Goal: Answer question/provide support

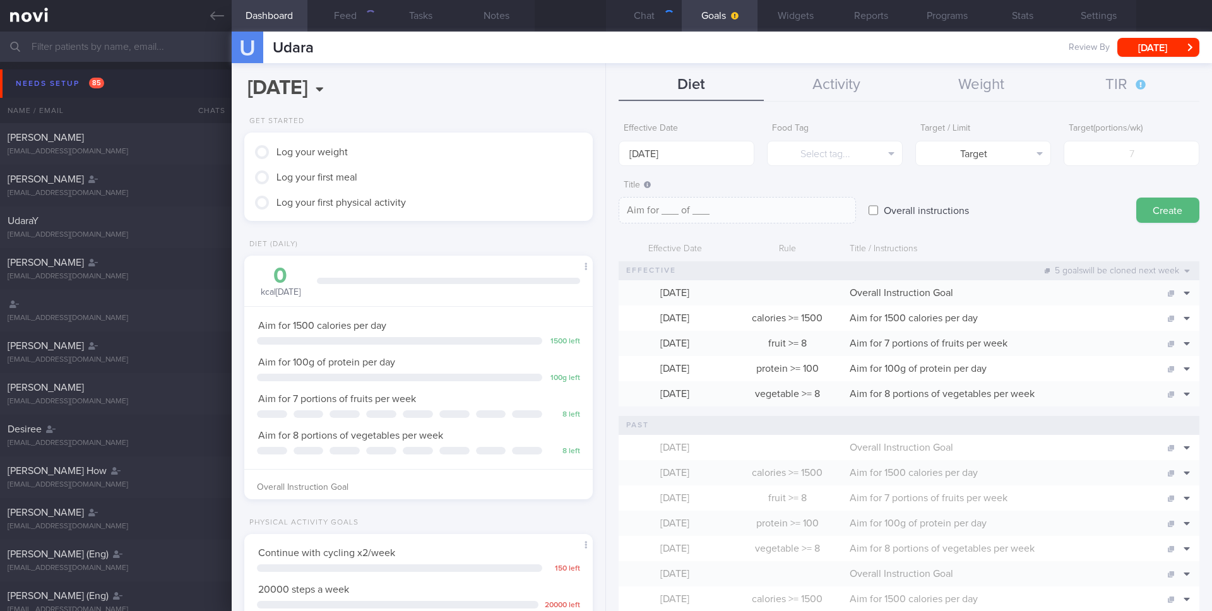
scroll to position [165, 331]
click at [148, 48] on input "text" at bounding box center [606, 47] width 1212 height 30
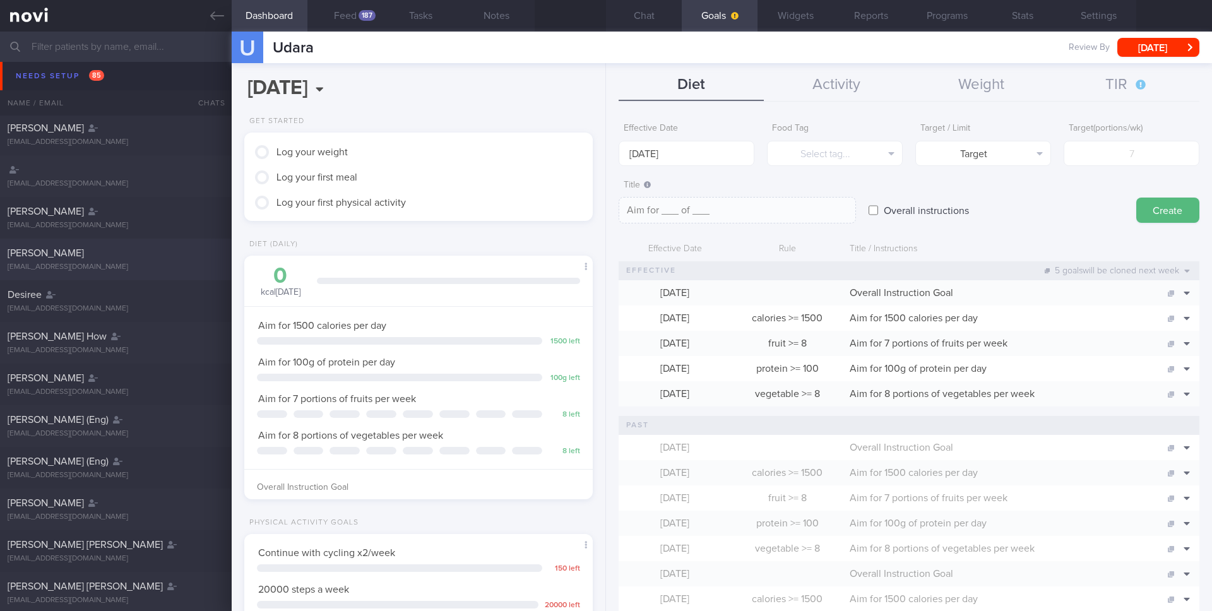
scroll to position [142, 0]
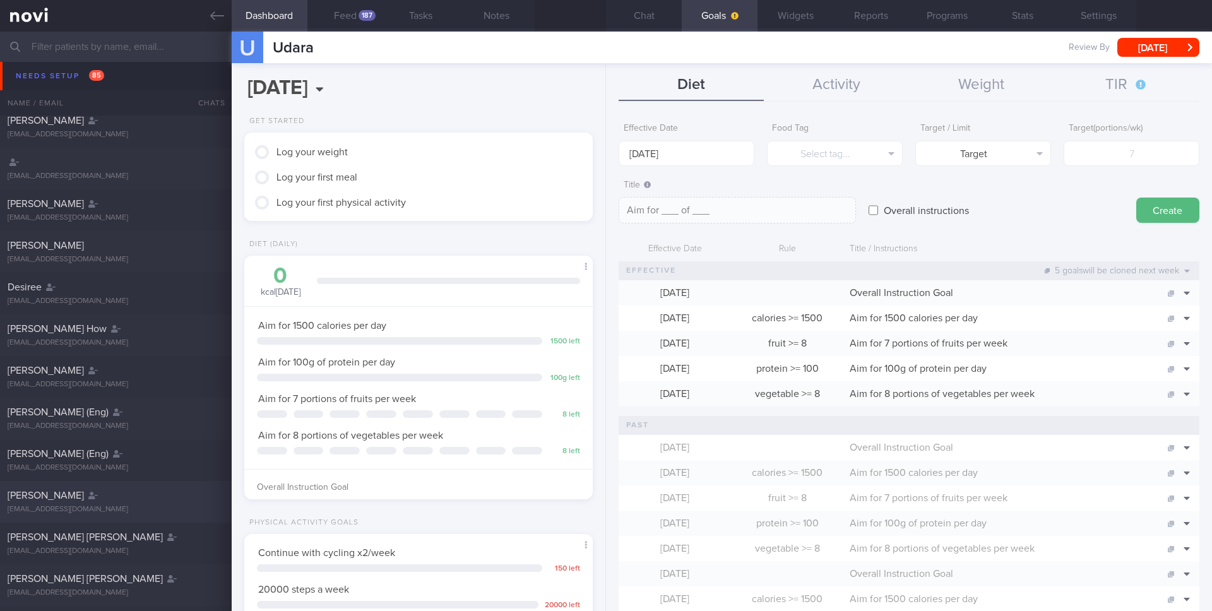
click at [117, 507] on div "[EMAIL_ADDRESS][DOMAIN_NAME]" at bounding box center [116, 509] width 217 height 9
select select "7"
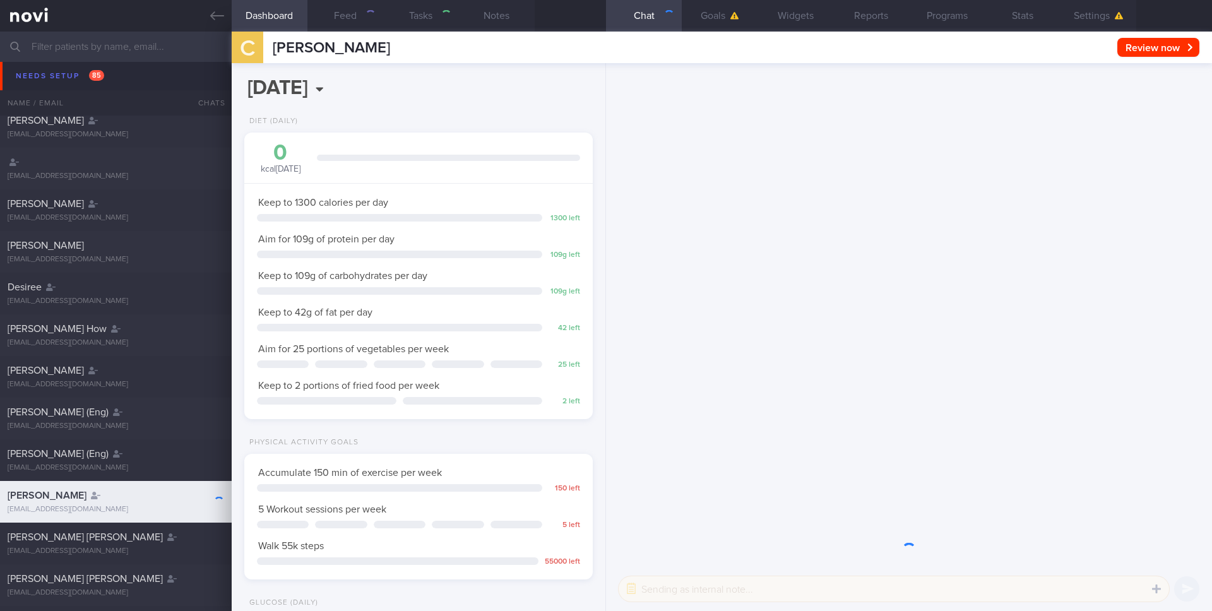
scroll to position [181, 326]
select select "Month"
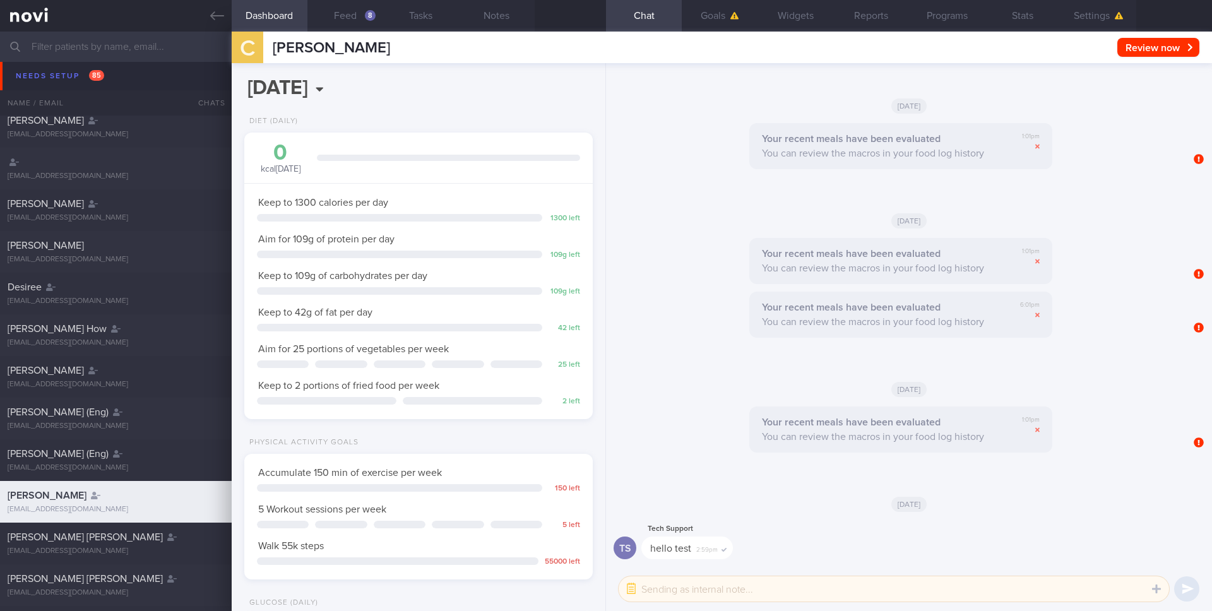
scroll to position [165, 331]
click at [377, 22] on button "Feed 8" at bounding box center [345, 16] width 76 height 32
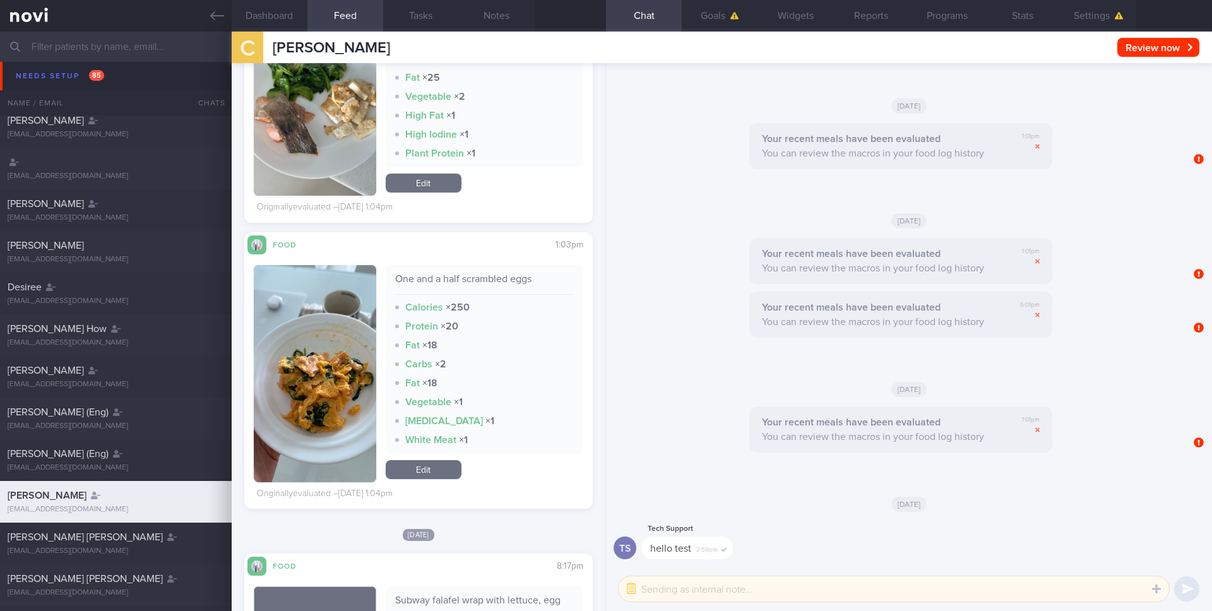
scroll to position [497, 0]
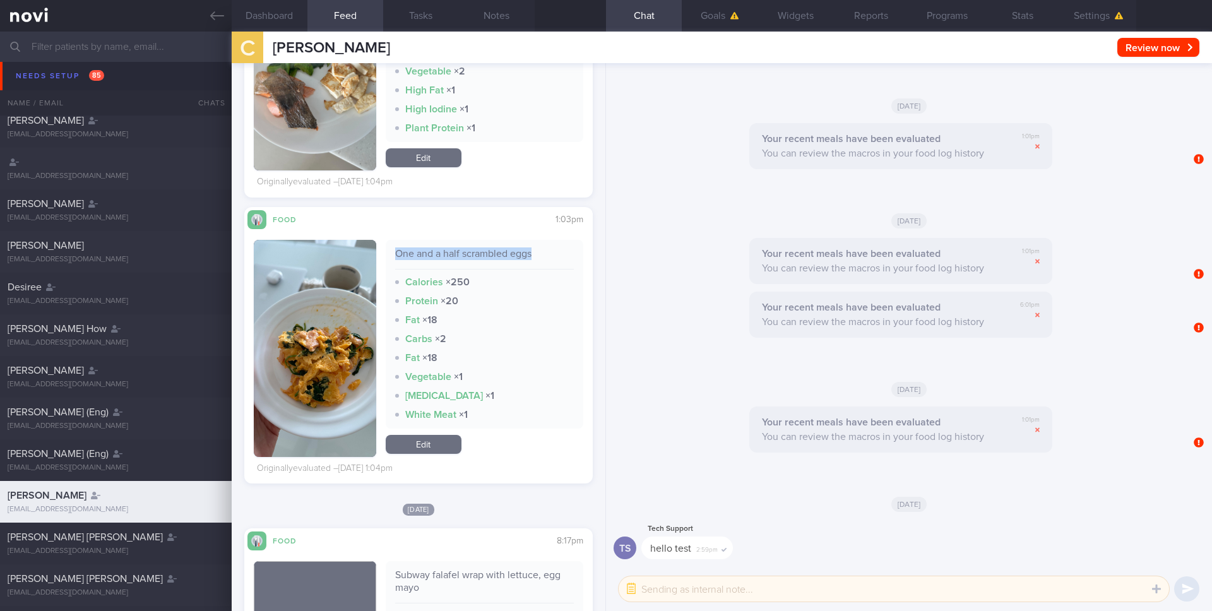
drag, startPoint x: 388, startPoint y: 253, endPoint x: 540, endPoint y: 258, distance: 152.3
click at [540, 258] on div "One and a half scrambled eggs Calories × 250 Protein × 20 Fat × 18 Carbs × 2 Fa…" at bounding box center [485, 334] width 198 height 189
copy div "One and a half scrambled eggs"
click at [345, 340] on button "button" at bounding box center [315, 348] width 122 height 217
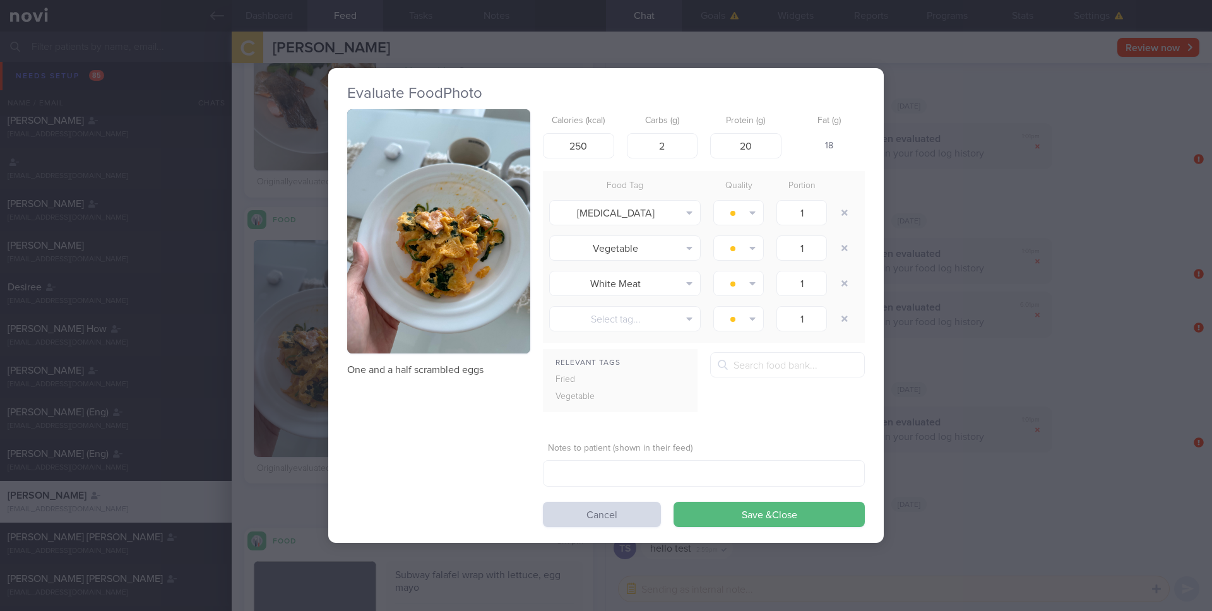
click at [474, 229] on button "button" at bounding box center [438, 231] width 183 height 244
